Goal: Task Accomplishment & Management: Manage account settings

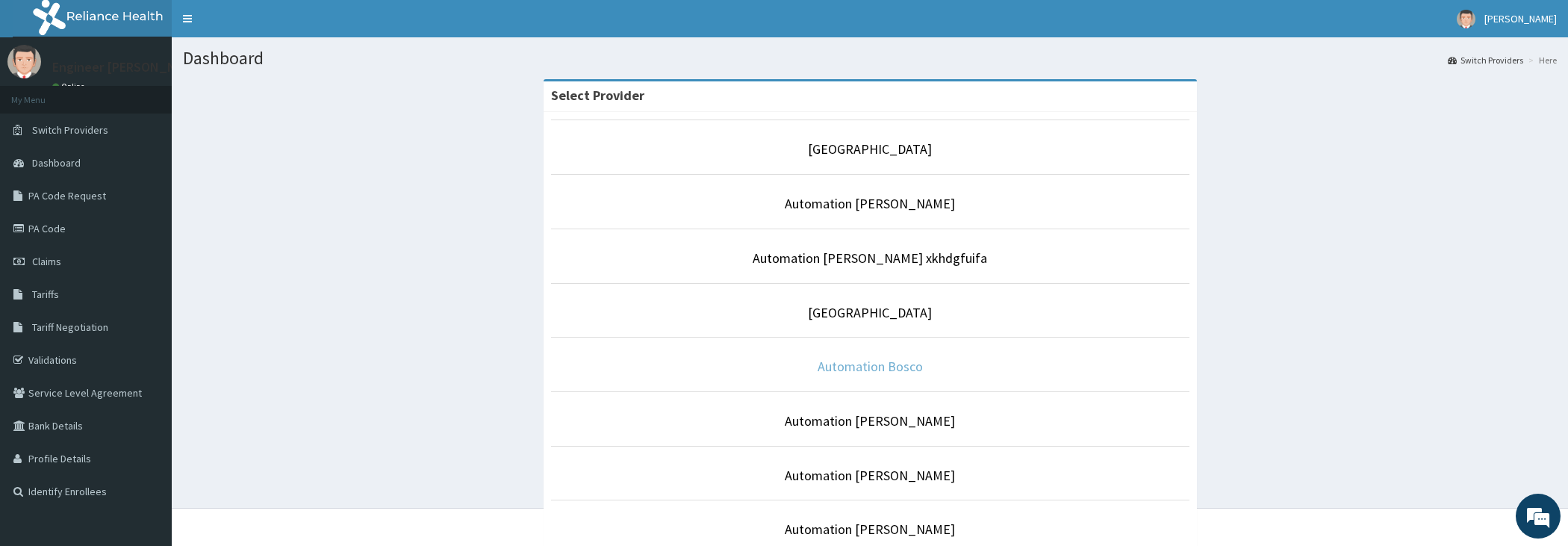
click at [871, 361] on link "Automation Bosco" at bounding box center [870, 366] width 105 height 17
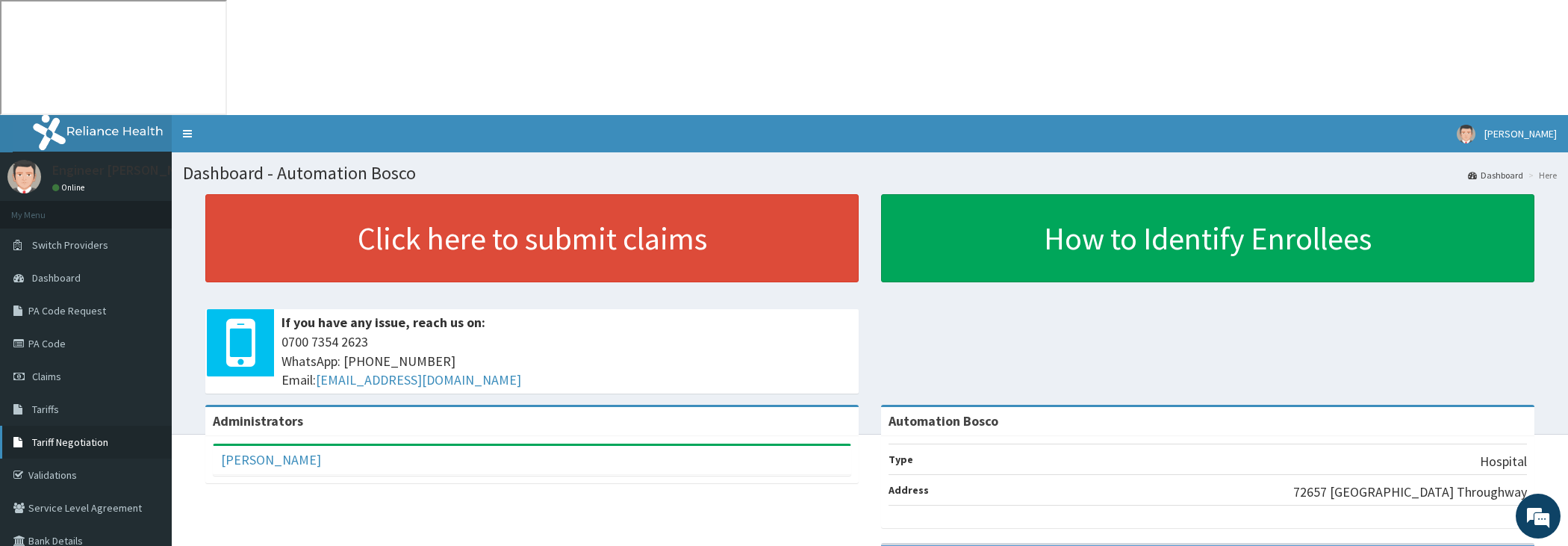
click at [92, 436] on span "Tariff Negotiation" at bounding box center [70, 442] width 76 height 13
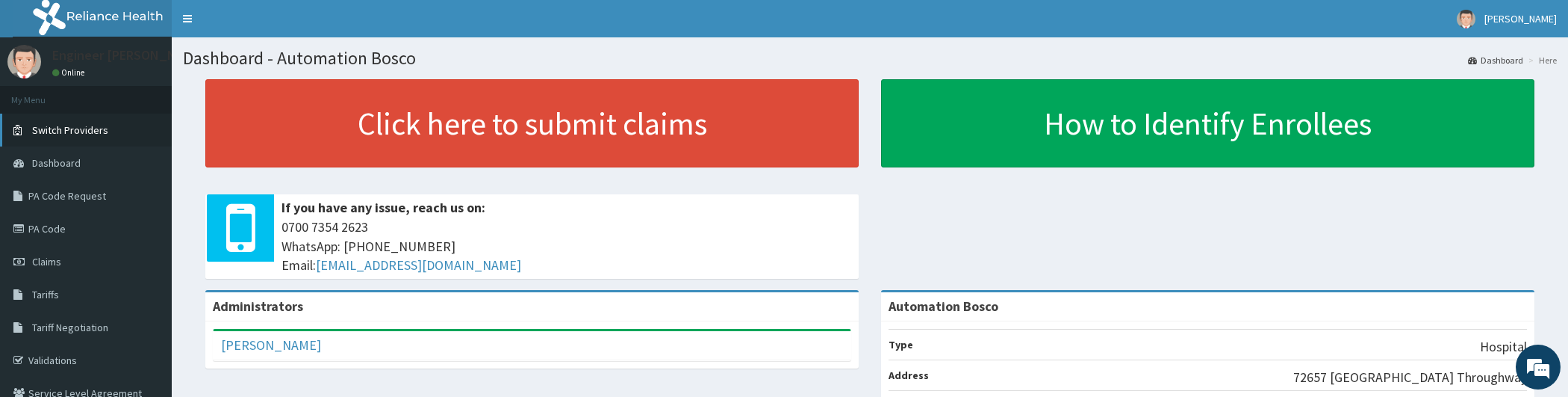
click at [105, 135] on link "Switch Providers" at bounding box center [85, 129] width 171 height 33
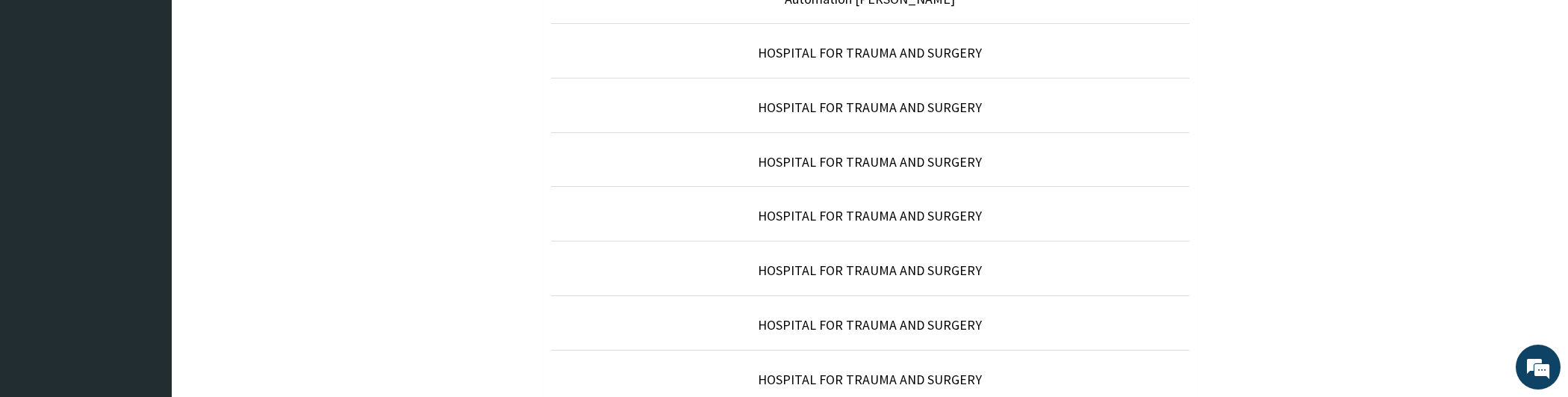
scroll to position [1559, 0]
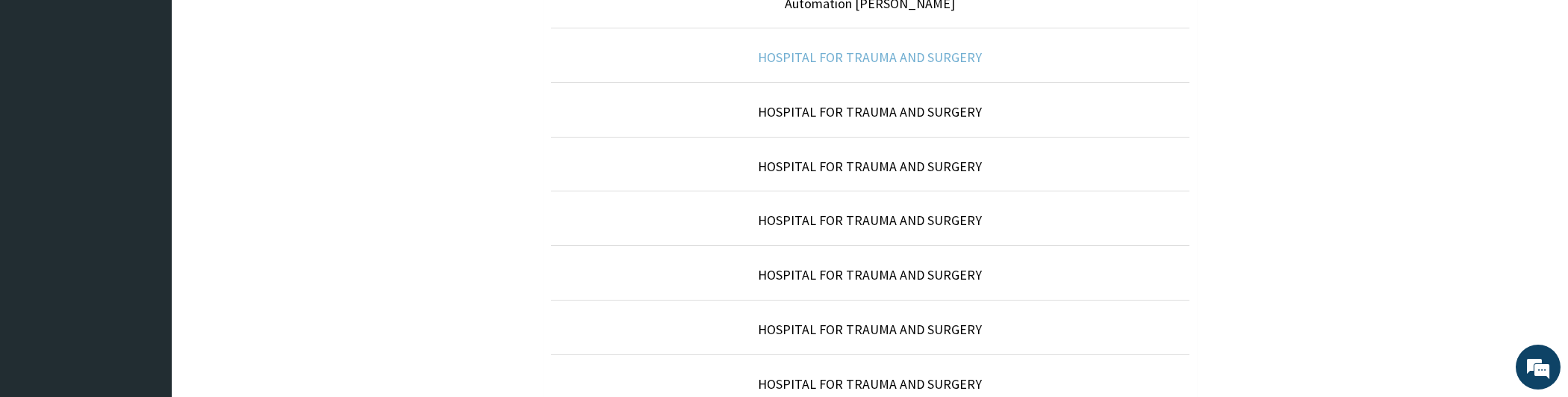
click at [860, 49] on link "HOSPITAL FOR TRAUMA AND SURGERY" at bounding box center [871, 57] width 224 height 17
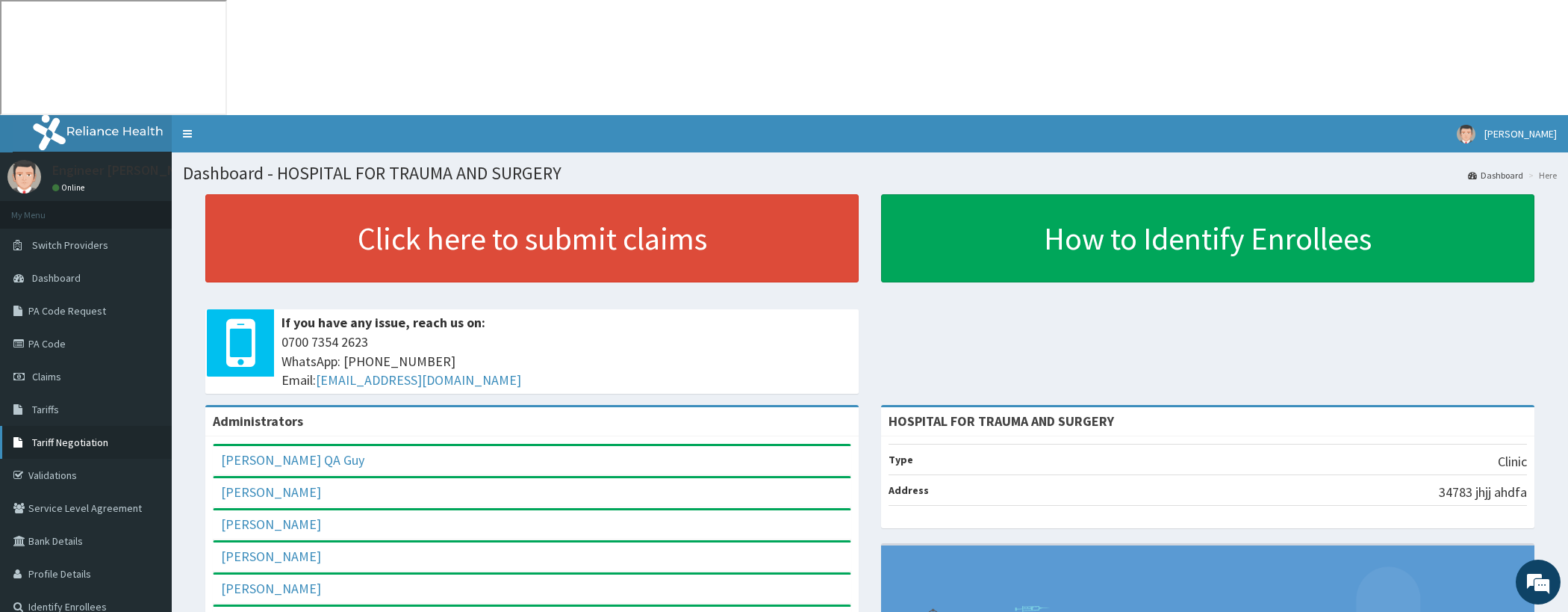
click at [65, 396] on span "Tariff Negotiation" at bounding box center [70, 442] width 76 height 13
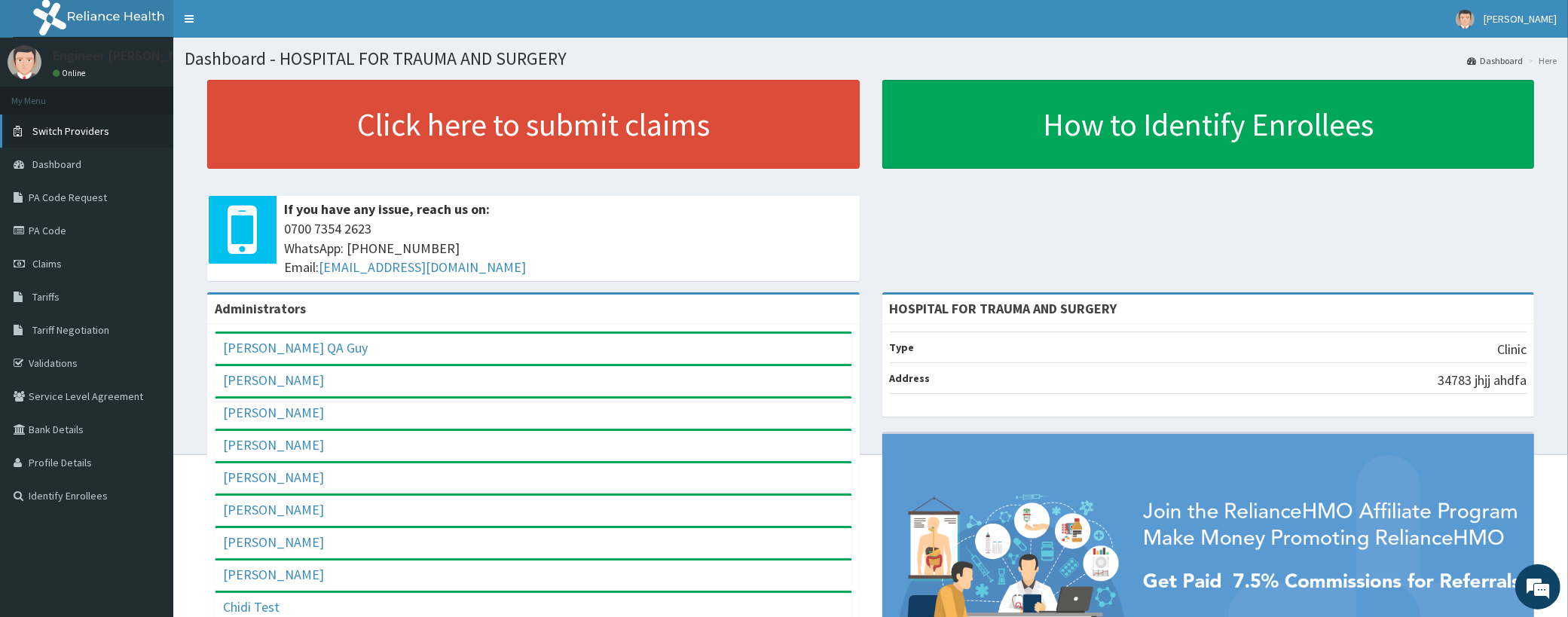
click at [59, 128] on span "Switch Providers" at bounding box center [71, 130] width 77 height 14
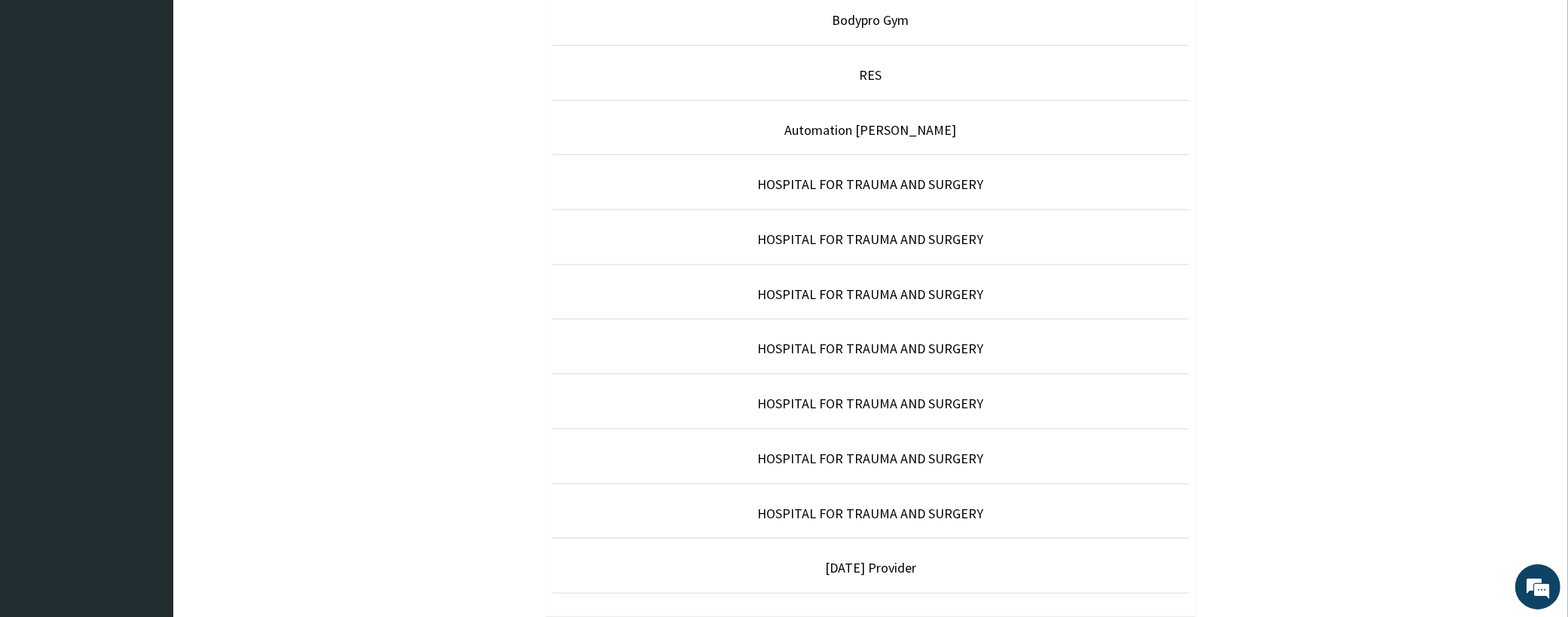
scroll to position [1464, 0]
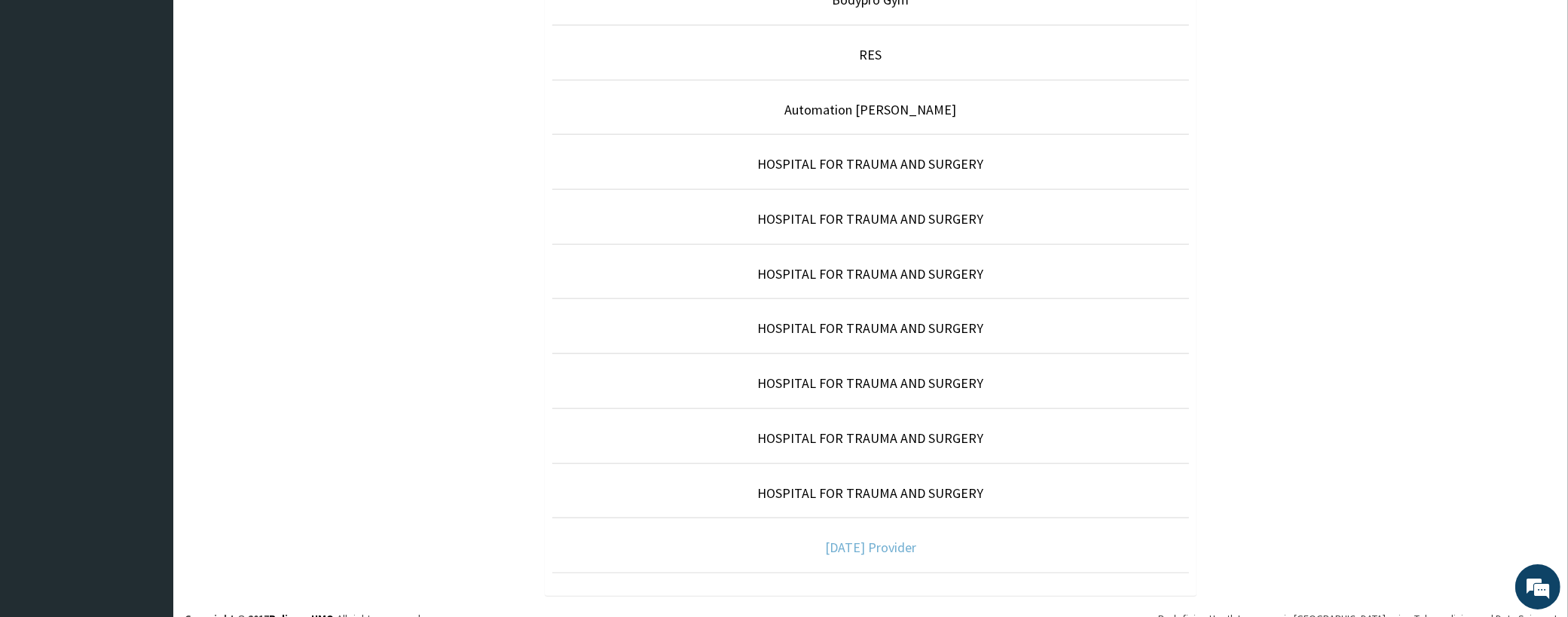
click at [853, 538] on link "[DATE] Provider" at bounding box center [870, 546] width 91 height 17
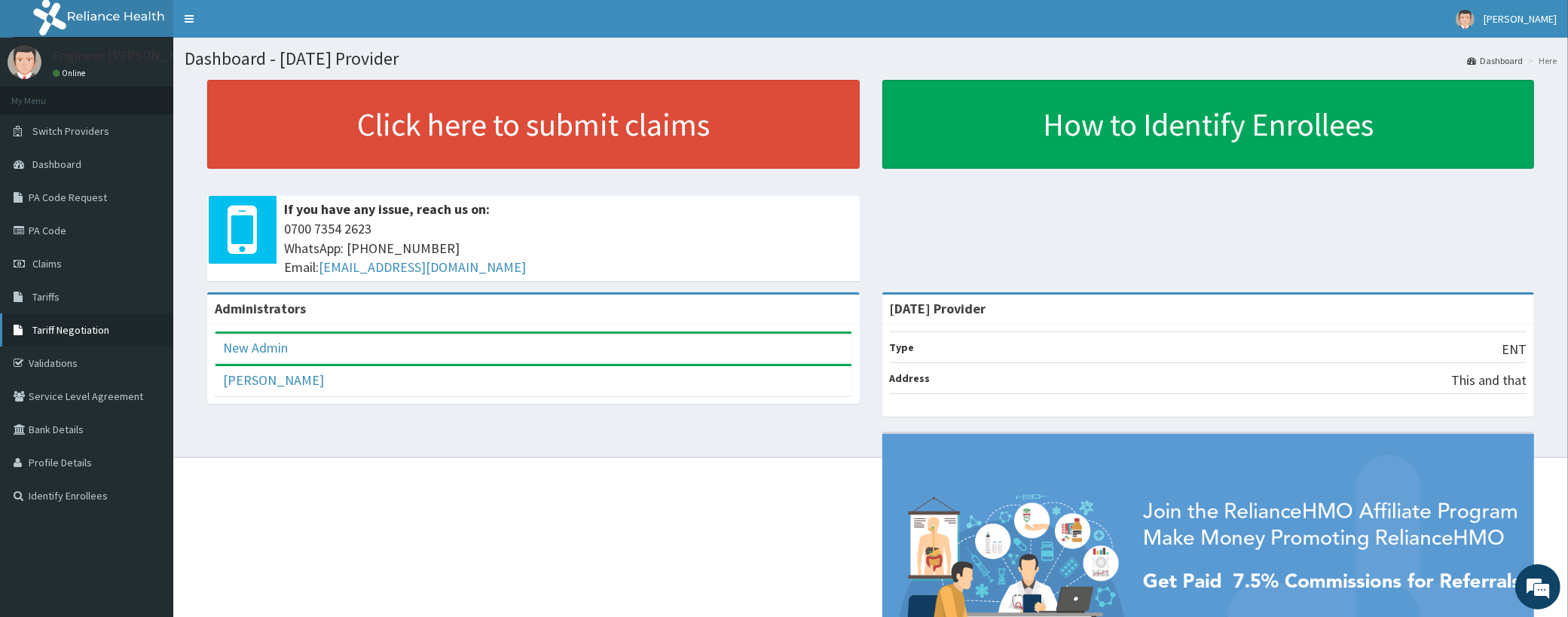
click at [76, 325] on span "Tariff Negotiation" at bounding box center [71, 329] width 77 height 14
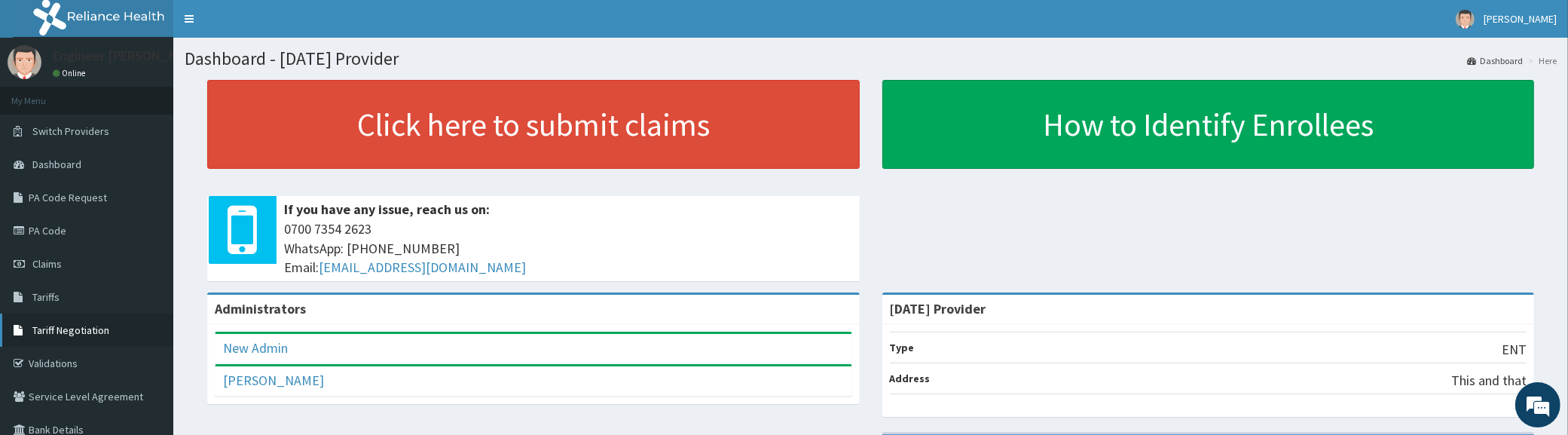
click at [67, 343] on link "Tariff Negotiation" at bounding box center [86, 330] width 173 height 34
click at [103, 134] on span "Switch Providers" at bounding box center [71, 130] width 77 height 14
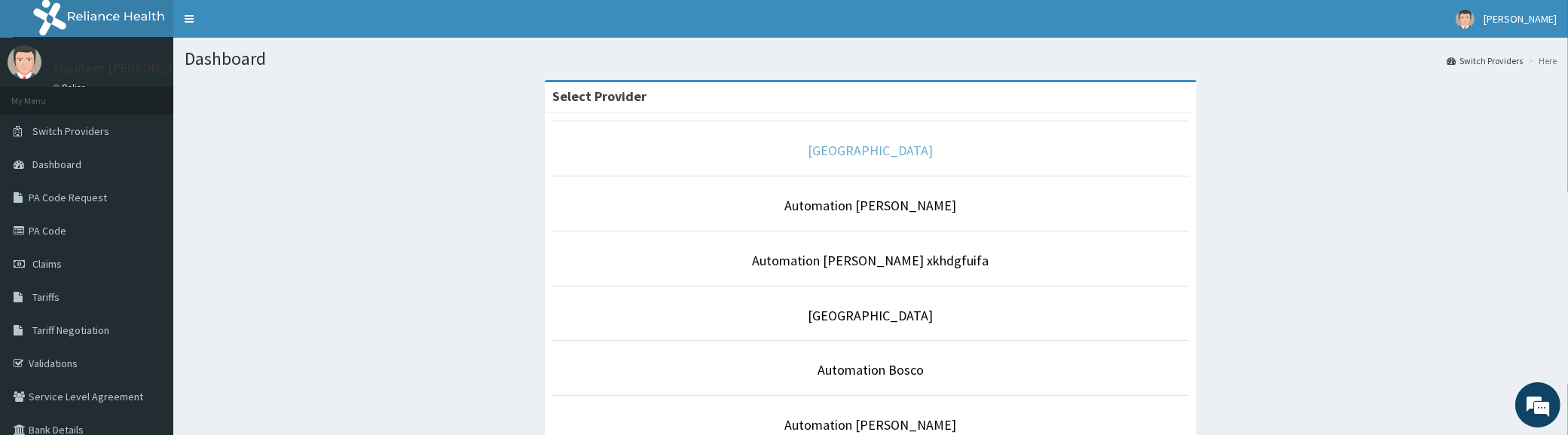
click at [888, 150] on link "[GEOGRAPHIC_DATA]" at bounding box center [871, 150] width 125 height 17
